Goal: Book appointment/travel/reservation

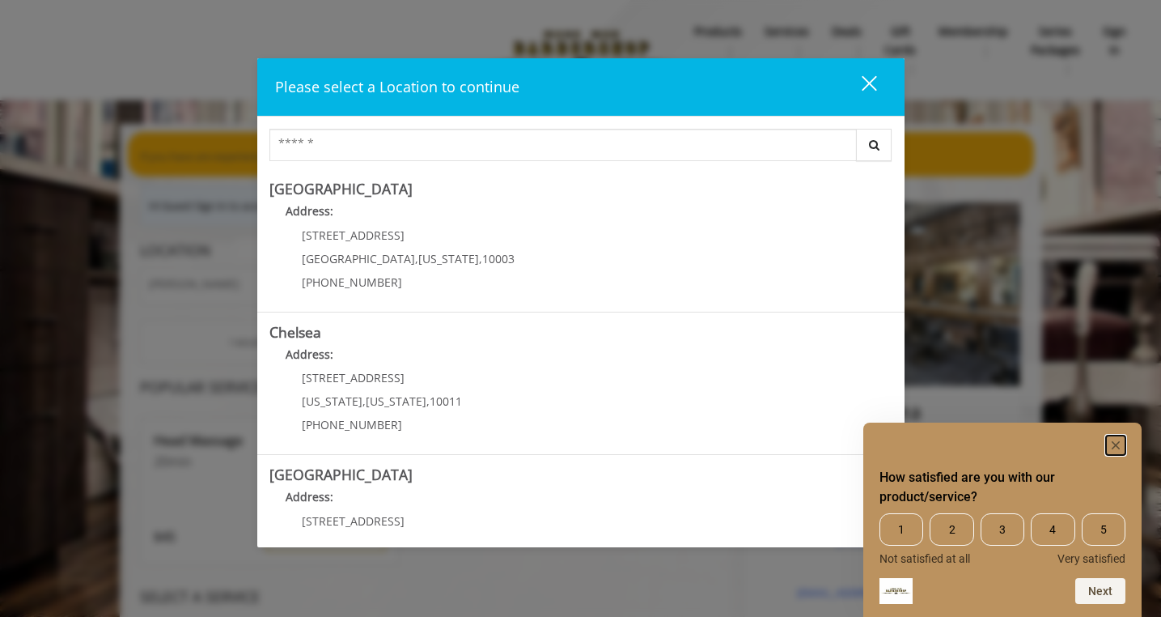
click at [1114, 443] on icon "Hide survey" at bounding box center [1116, 445] width 8 height 8
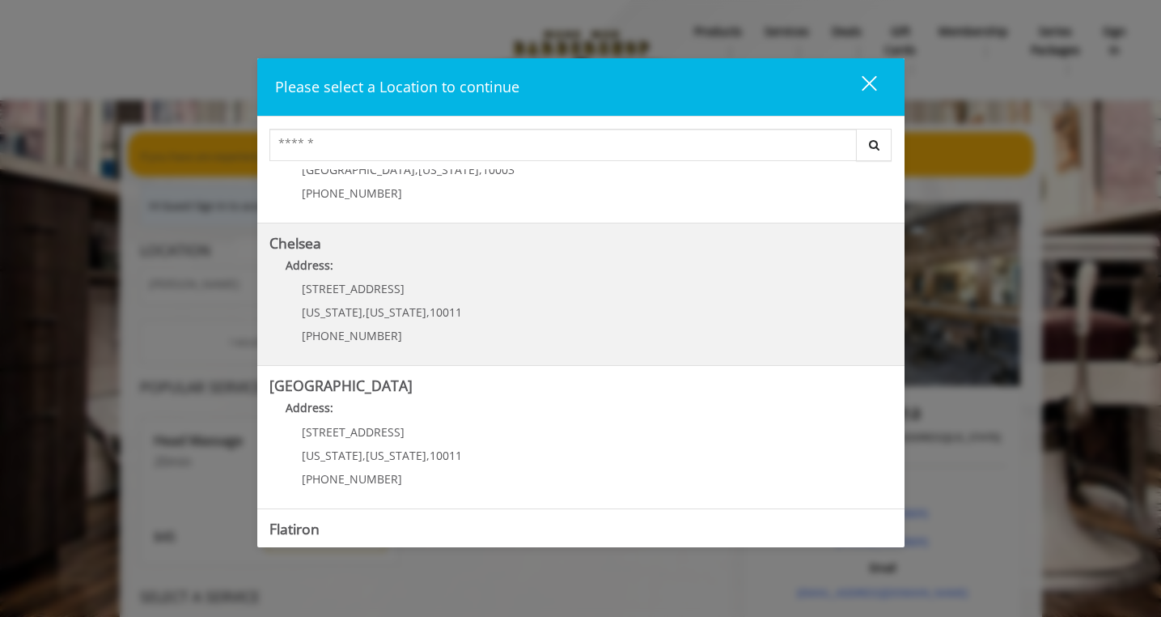
scroll to position [122, 0]
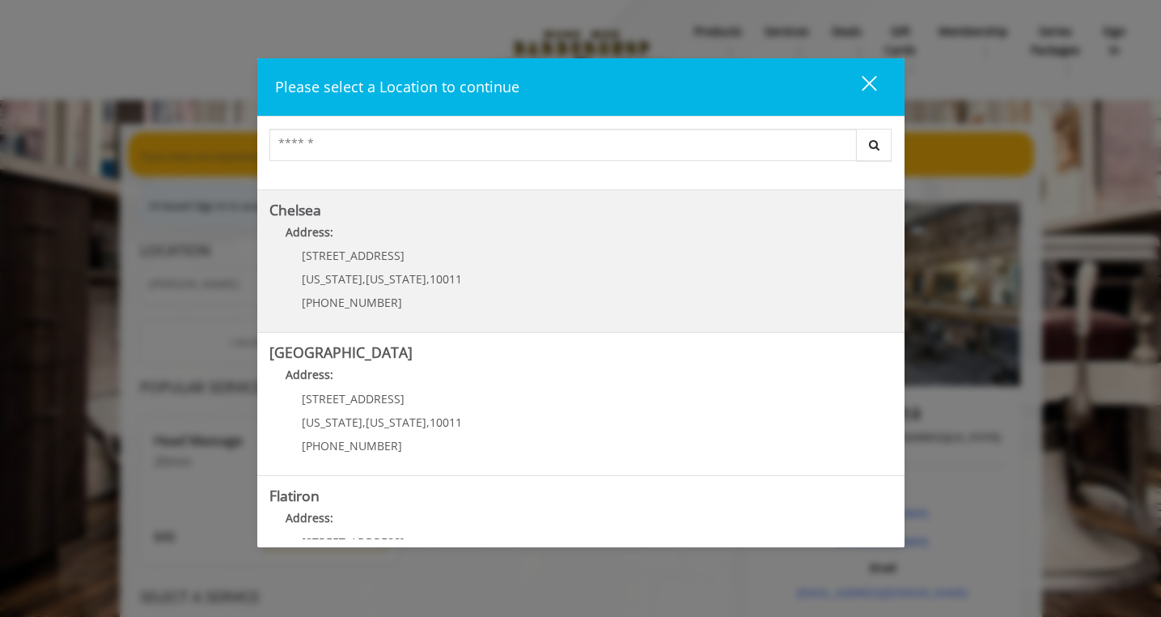
click at [455, 314] on link "Chelsea Address: 169/170 W 23rd St New York , New York , 10011 (917) 639-3902" at bounding box center [581, 261] width 623 height 118
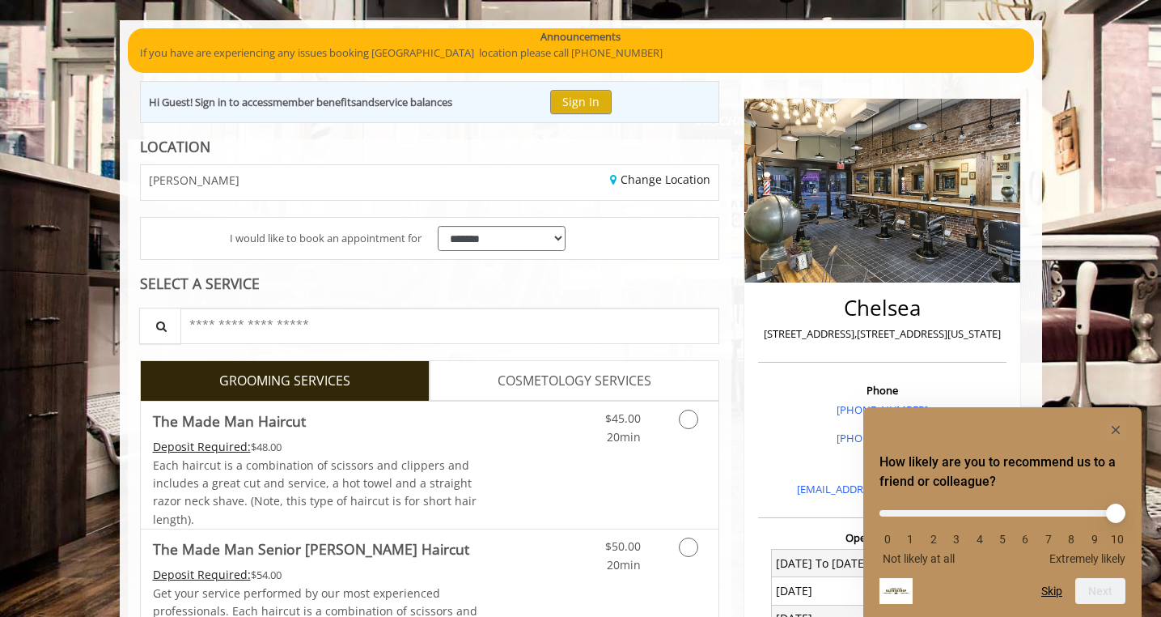
scroll to position [227, 0]
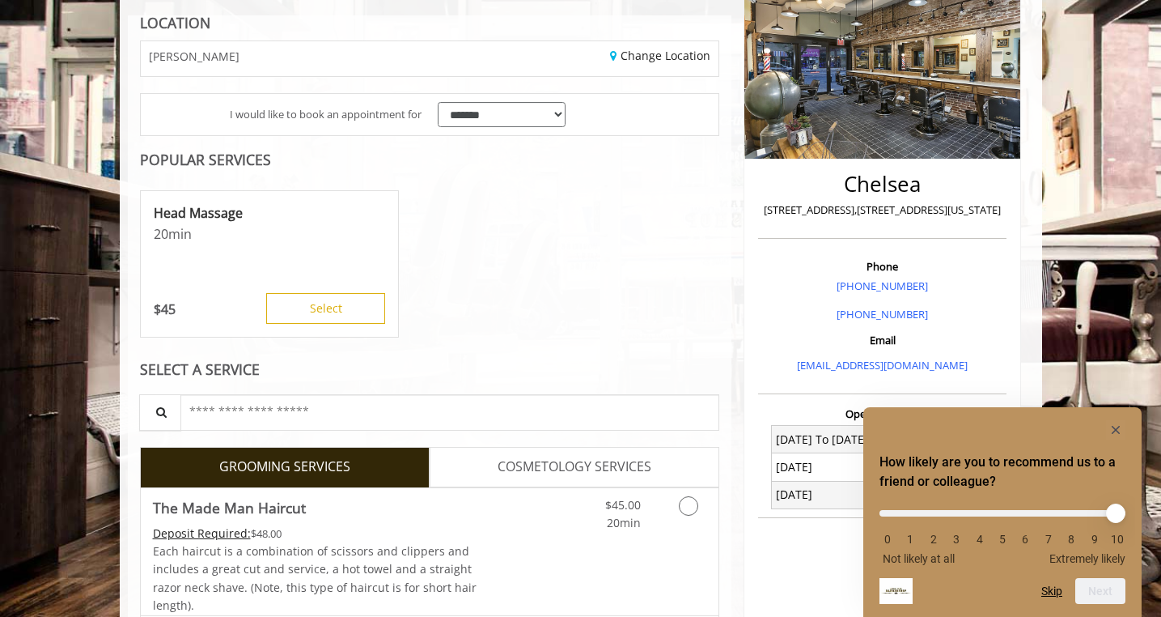
click at [1114, 439] on div "How likely are you to recommend us to a friend or colleague? 0 1 2 3 4 5 6 7 8 …" at bounding box center [1003, 512] width 246 height 184
click at [1116, 436] on rect "Hide survey" at bounding box center [1115, 429] width 19 height 19
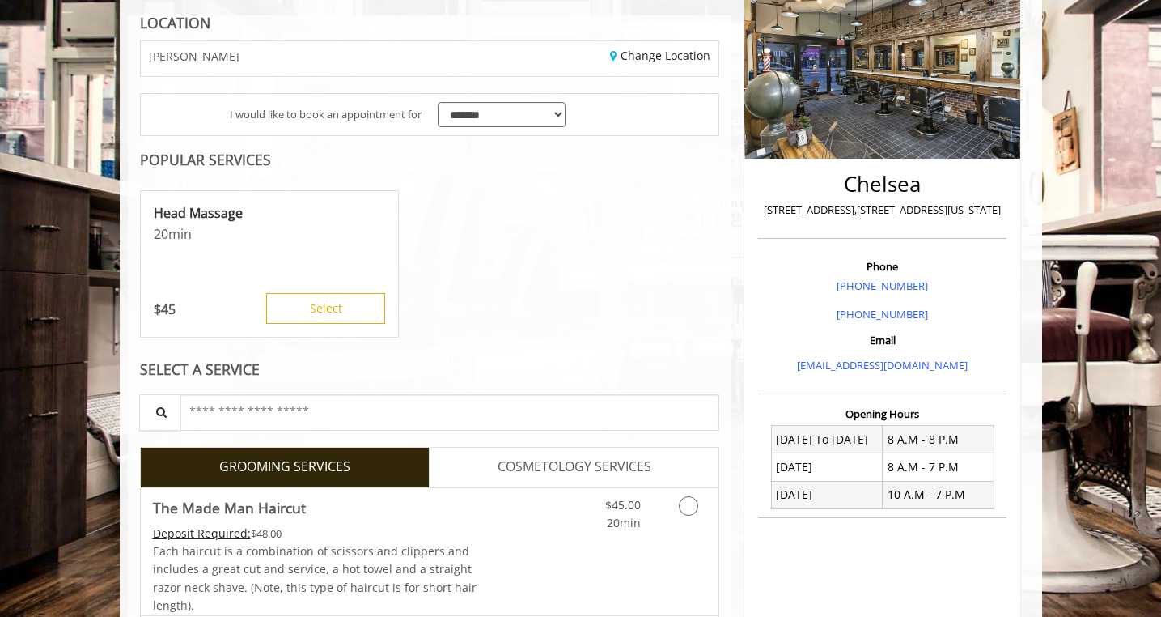
click at [613, 265] on div "Head Massage 20 min $ 45 Select" at bounding box center [430, 265] width 580 height 162
